Goal: Task Accomplishment & Management: Use online tool/utility

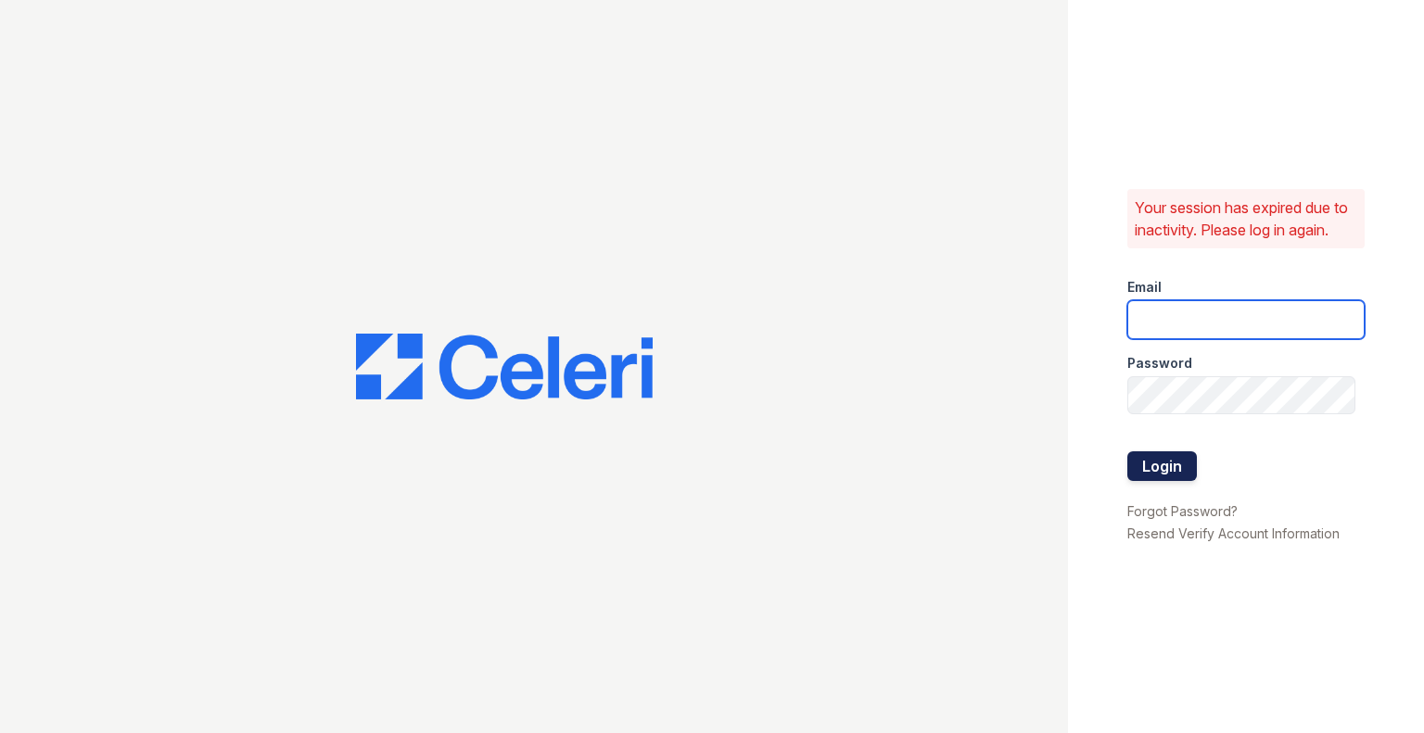
type input "[EMAIL_ADDRESS][DOMAIN_NAME]"
click at [1154, 455] on button "Login" at bounding box center [1163, 467] width 70 height 30
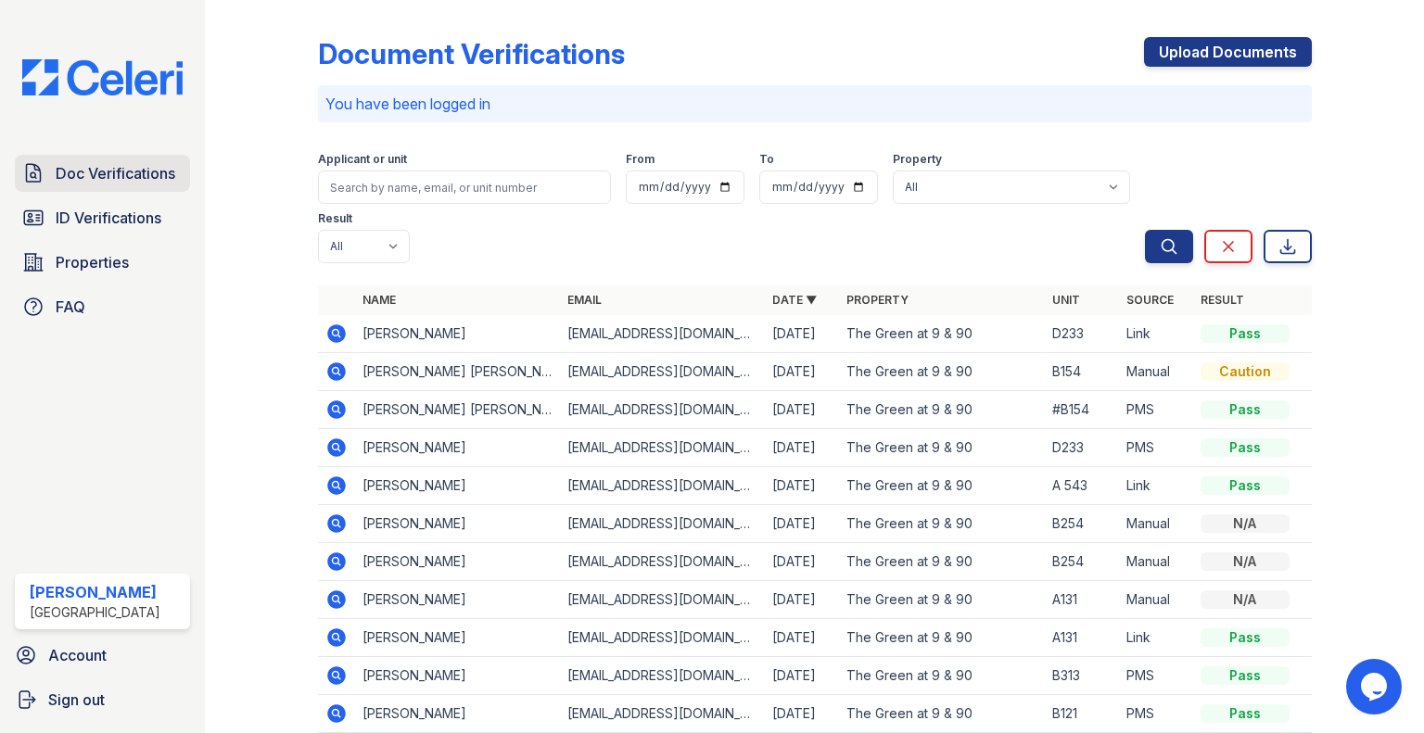
drag, startPoint x: 126, startPoint y: 225, endPoint x: 128, endPoint y: 180, distance: 45.5
click at [126, 225] on span "ID Verifications" at bounding box center [109, 218] width 106 height 22
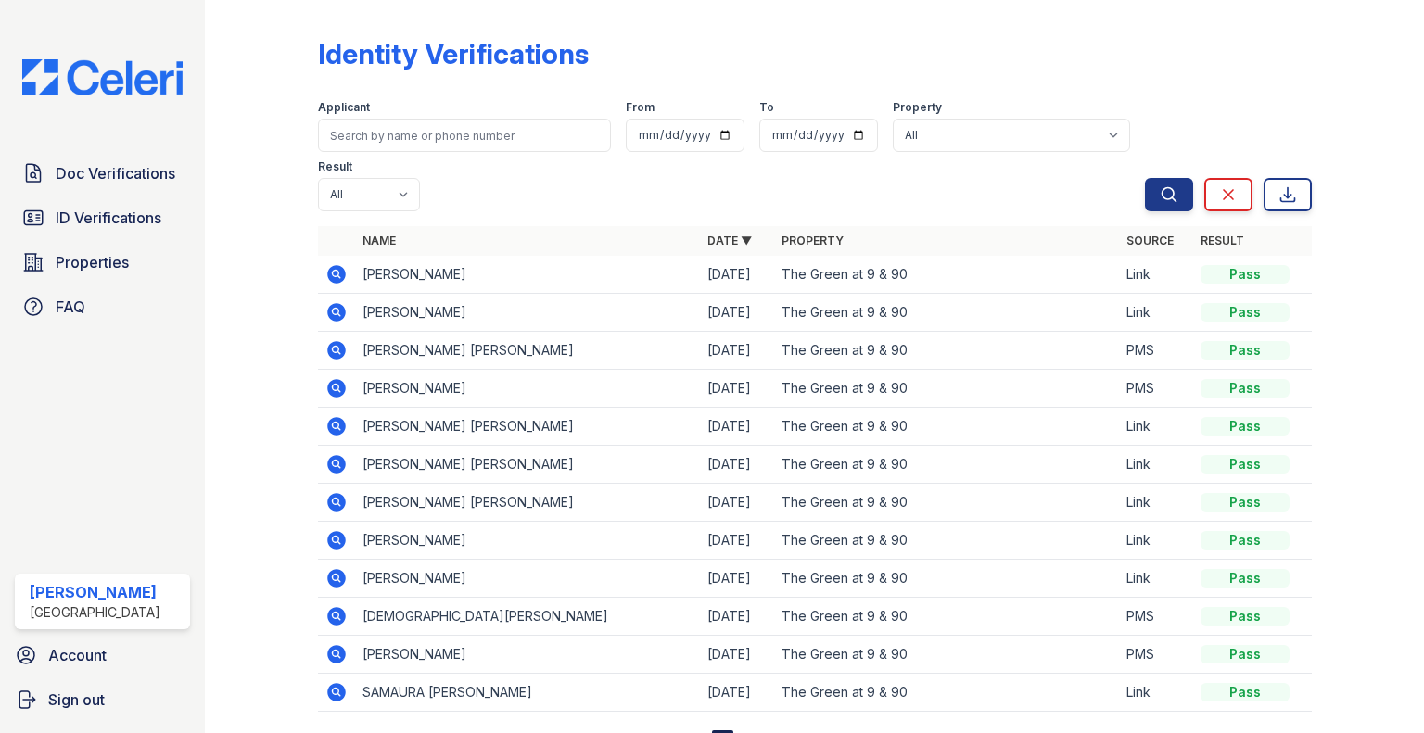
click at [128, 180] on span "Doc Verifications" at bounding box center [116, 173] width 120 height 22
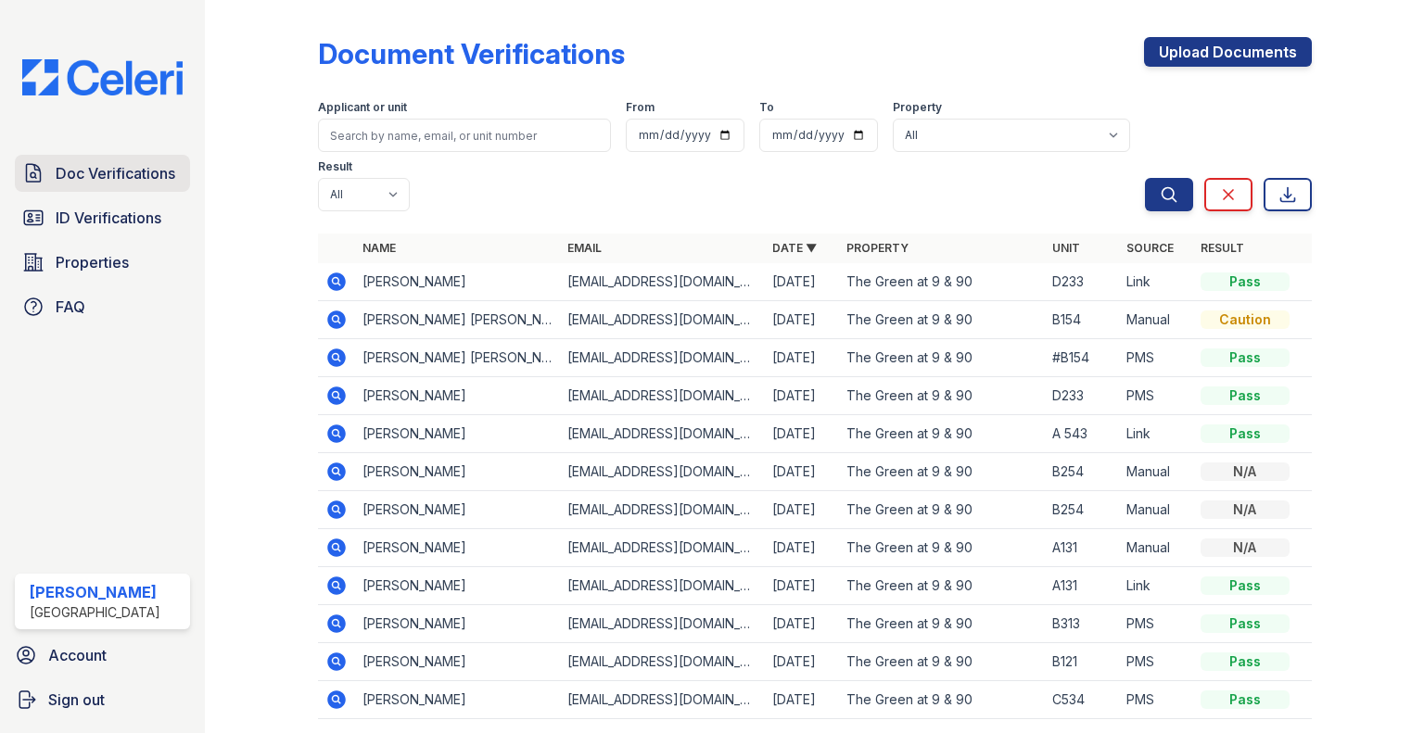
click at [146, 173] on span "Doc Verifications" at bounding box center [116, 173] width 120 height 22
